Goal: Information Seeking & Learning: Learn about a topic

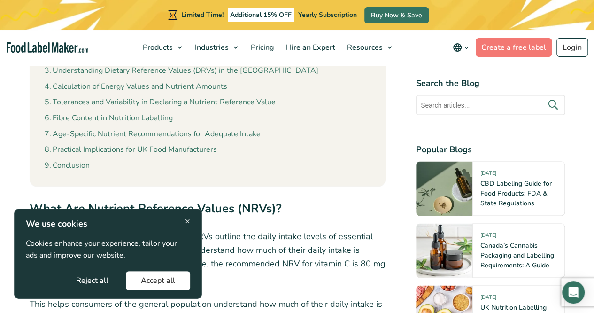
click at [189, 216] on span "×" at bounding box center [187, 221] width 5 height 13
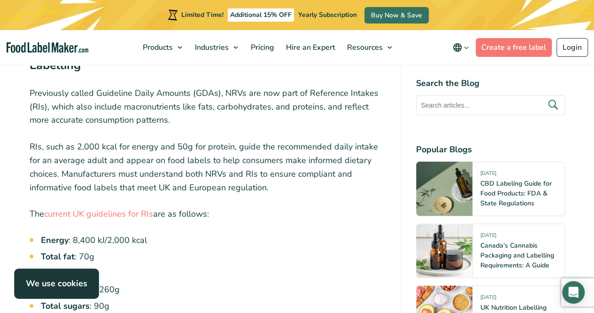
scroll to position [1132, 0]
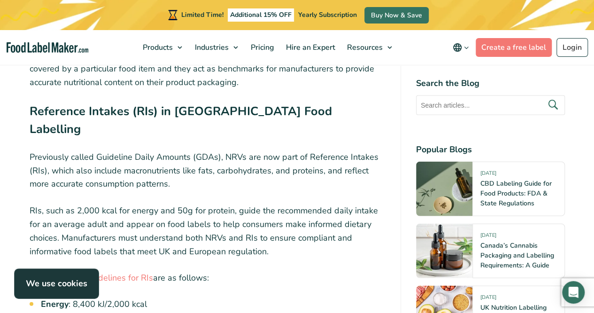
scroll to position [1038, 0]
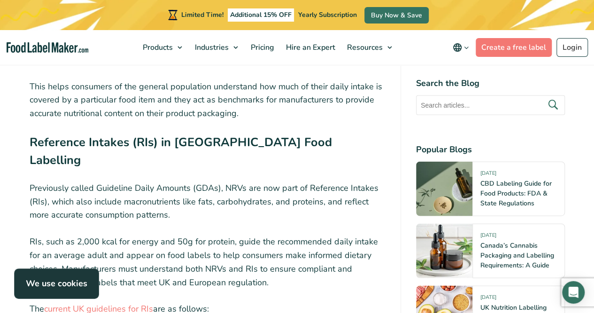
click at [200, 181] on p "Previously called Guideline Daily Amounts (GDAs), NRVs are now part of Referenc…" at bounding box center [208, 201] width 356 height 40
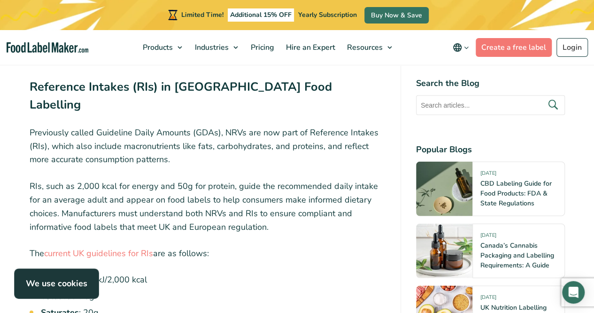
scroll to position [1094, 0]
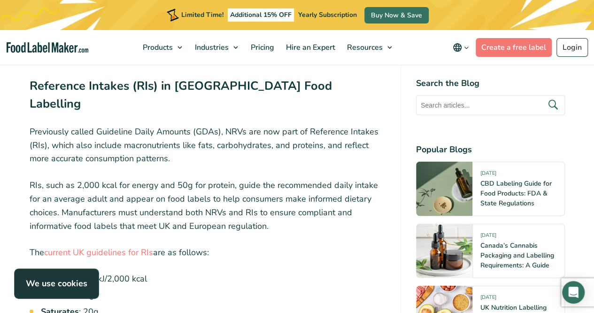
click at [262, 191] on p "RIs, such as 2,000 kcal for energy and 50g for protein, guide the recommended d…" at bounding box center [208, 205] width 356 height 54
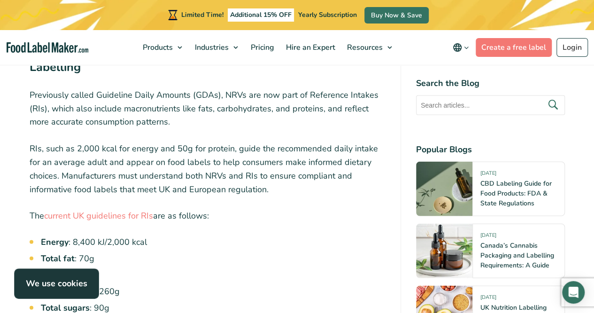
scroll to position [1132, 0]
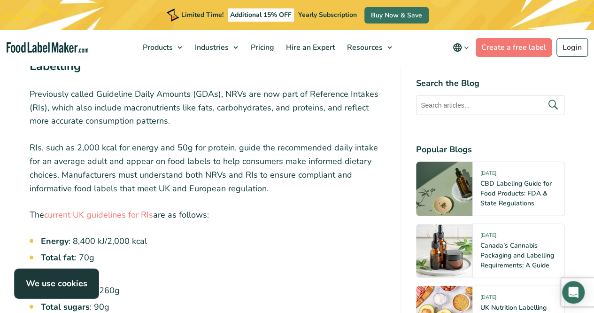
click at [271, 208] on p "The current UK guidelines for RIs are as follows:" at bounding box center [208, 215] width 356 height 14
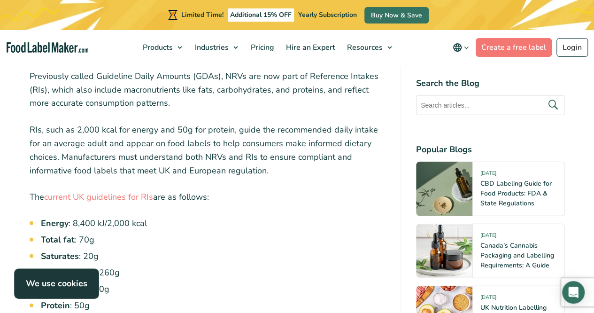
scroll to position [1151, 0]
click at [261, 189] on p "The current UK guidelines for RIs are as follows:" at bounding box center [208, 196] width 356 height 14
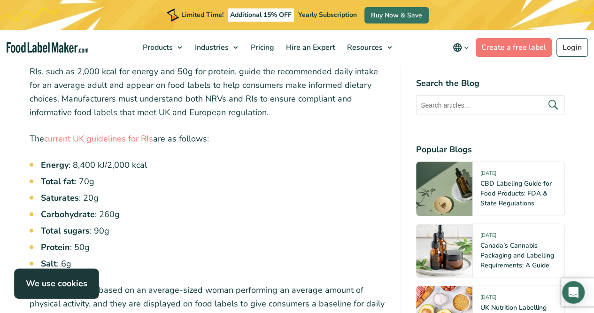
scroll to position [1213, 0]
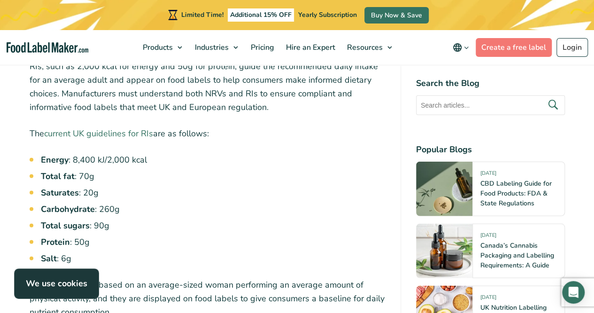
click at [115, 128] on link "current UK guidelines for RIs" at bounding box center [98, 133] width 109 height 11
click at [330, 186] on li "Saturates : 20g" at bounding box center [213, 192] width 345 height 13
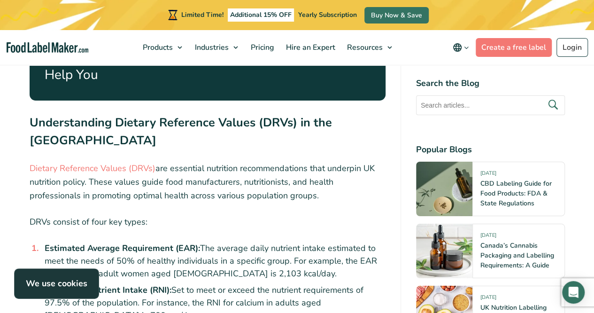
scroll to position [1637, 0]
